Goal: Find specific page/section: Find specific page/section

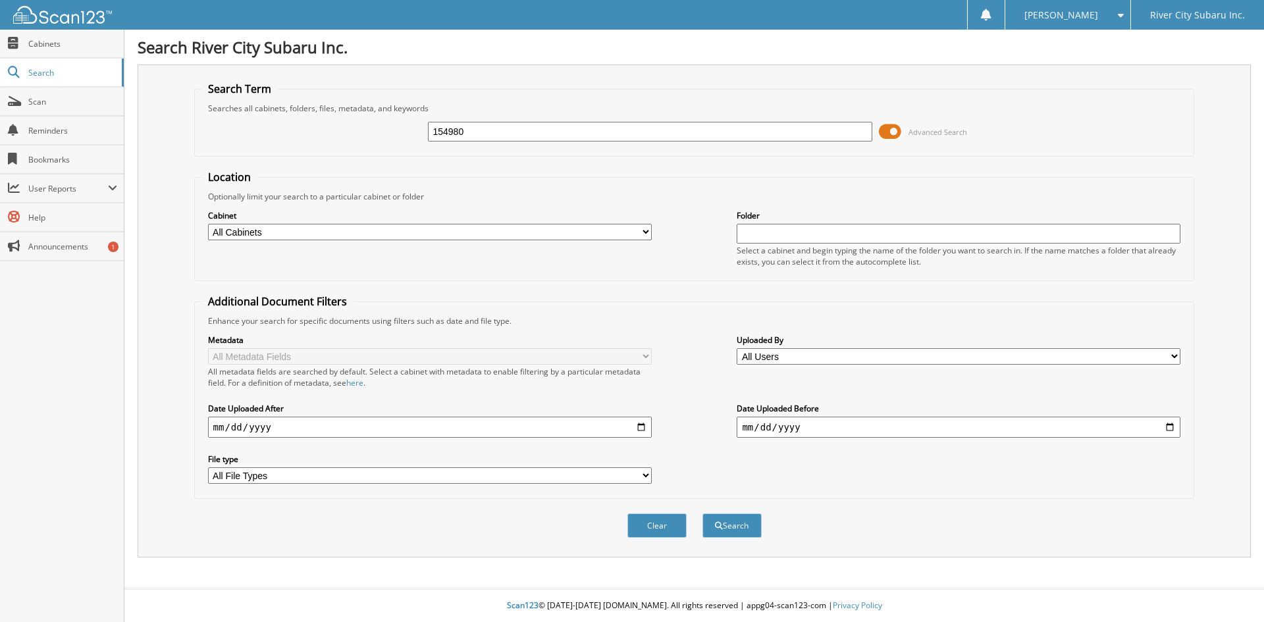
type input "154980"
click at [702, 514] on button "Search" at bounding box center [731, 526] width 59 height 24
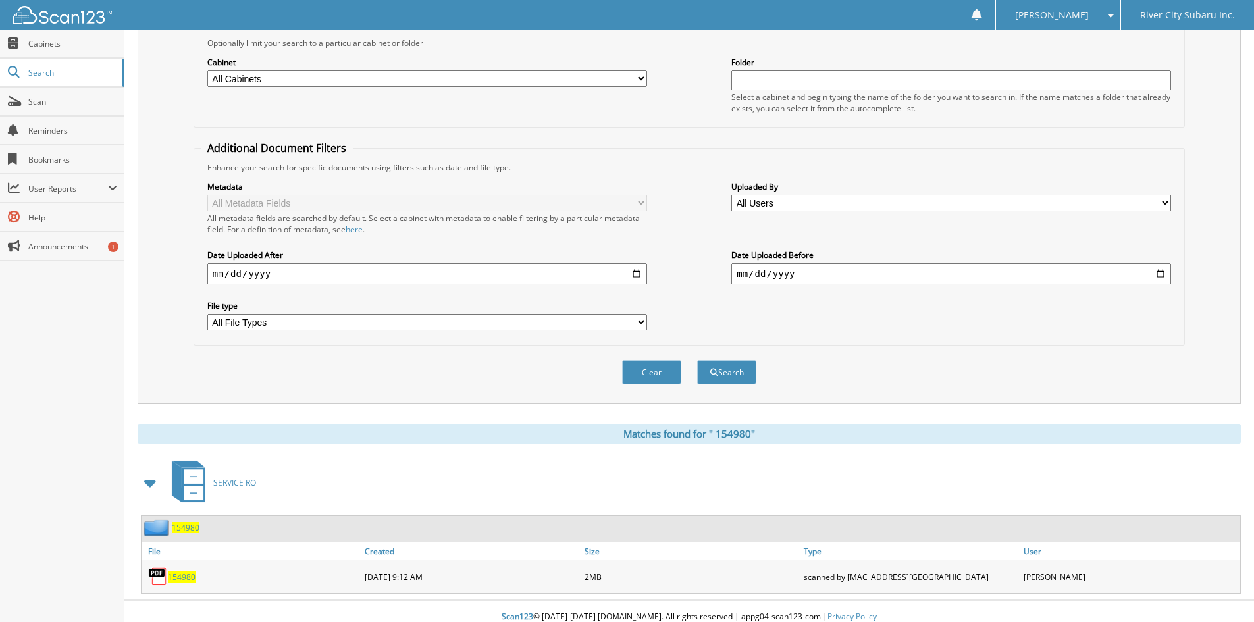
scroll to position [165, 0]
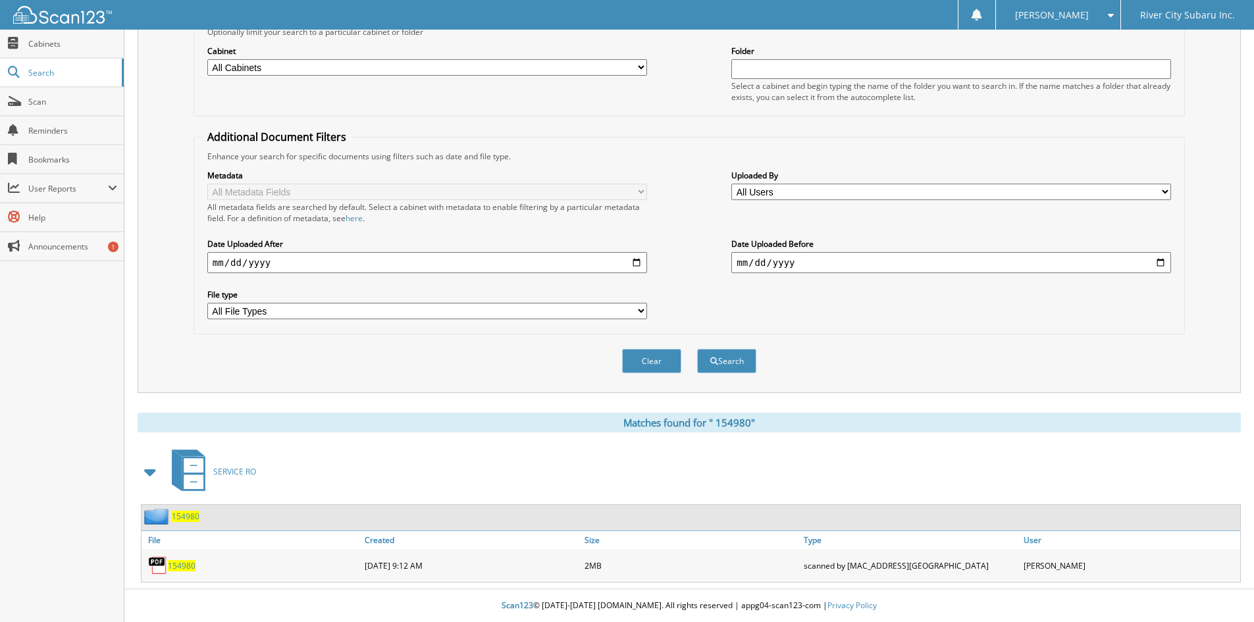
click at [182, 568] on span "1 5 4 9 8 0" at bounding box center [182, 565] width 28 height 11
click at [843, 159] on div "Enhance your search for specific documents using filters such as date and file …" at bounding box center [689, 156] width 977 height 11
